Goal: Information Seeking & Learning: Learn about a topic

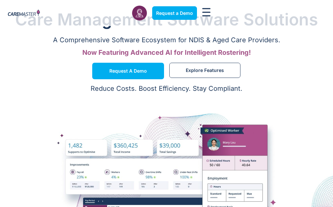
click at [0, 0] on rect at bounding box center [0, 0] width 0 height 0
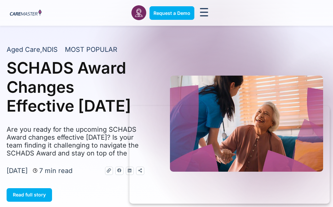
click at [30, 16] on img at bounding box center [26, 13] width 32 height 7
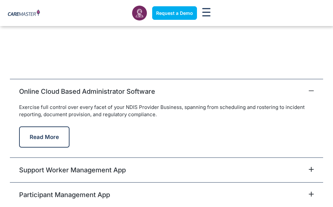
scroll to position [1814, 0]
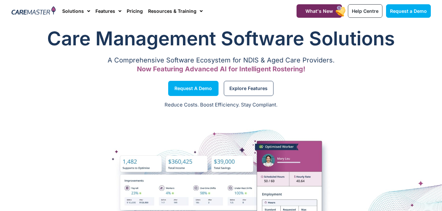
click at [333, 79] on section "Request a Demo Explore Features" at bounding box center [221, 88] width 442 height 25
